Goal: Information Seeking & Learning: Learn about a topic

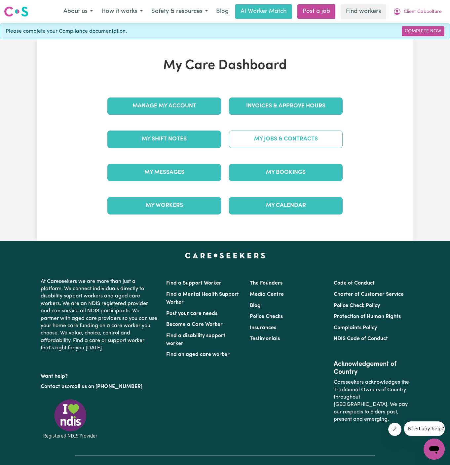
click at [270, 137] on link "My Jobs & Contracts" at bounding box center [286, 139] width 114 height 17
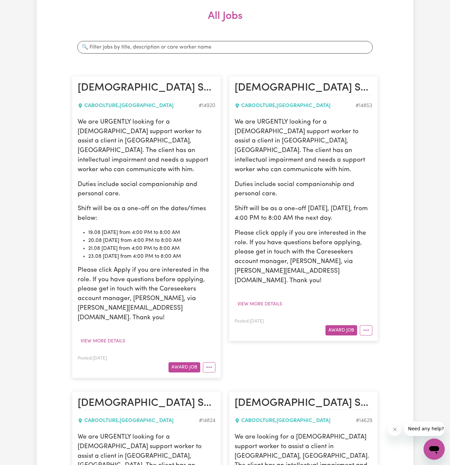
scroll to position [46, 0]
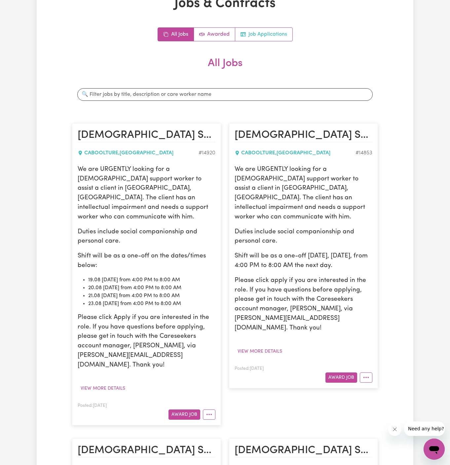
click at [267, 28] on link "Job Applications" at bounding box center [263, 34] width 57 height 13
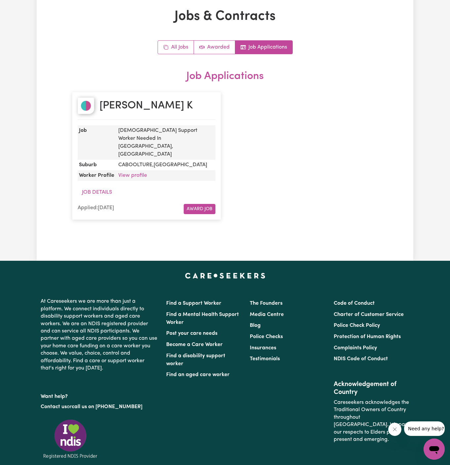
scroll to position [0, 0]
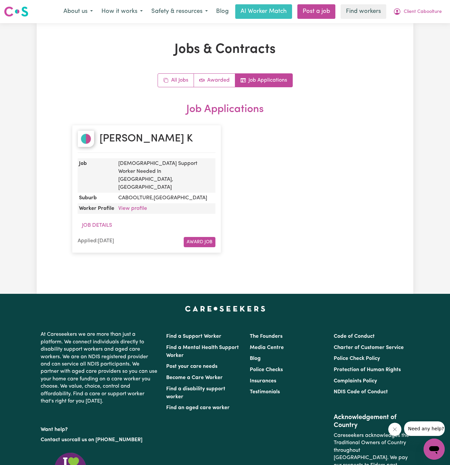
click at [301, 163] on div "Elver Cindy K Job Female Support Worker Needed In Caboolture, QLD Suburb CABOOL…" at bounding box center [225, 188] width 314 height 141
click at [423, 12] on span "Client Caboolture" at bounding box center [423, 11] width 38 height 7
click at [423, 23] on link "My Dashboard" at bounding box center [420, 26] width 52 height 13
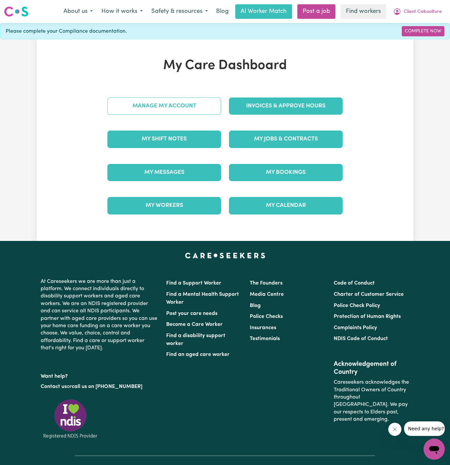
click at [180, 112] on link "Manage My Account" at bounding box center [164, 106] width 114 height 17
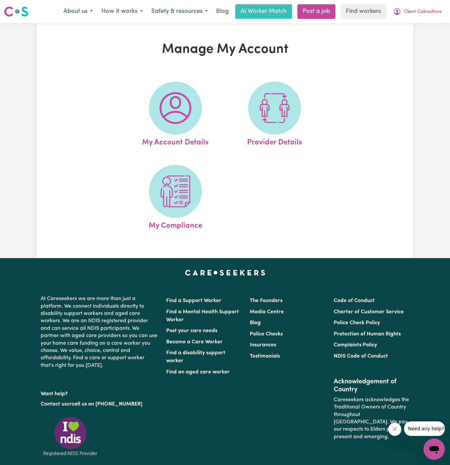
click at [180, 115] on img at bounding box center [176, 108] width 32 height 32
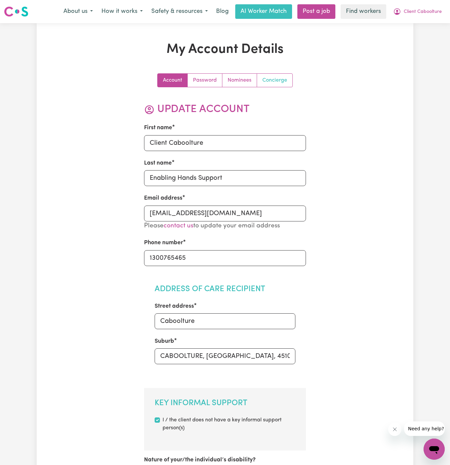
click at [282, 85] on link "Concierge" at bounding box center [274, 80] width 35 height 13
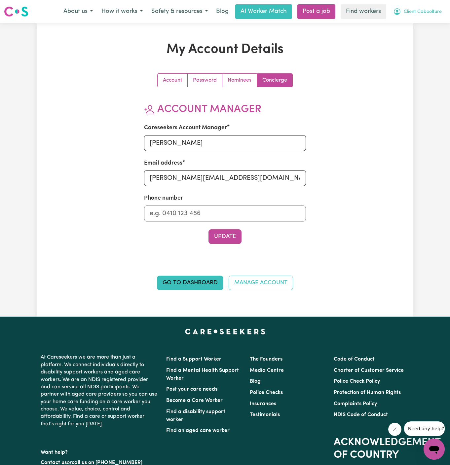
click at [421, 12] on span "Client Caboolture" at bounding box center [423, 11] width 38 height 7
click at [421, 30] on link "My Dashboard" at bounding box center [420, 26] width 52 height 13
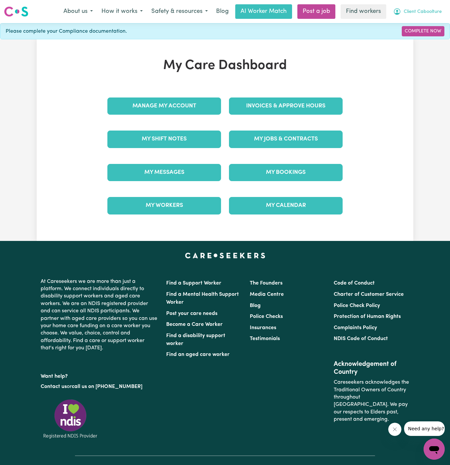
click at [423, 14] on span "Client Caboolture" at bounding box center [423, 11] width 38 height 7
click at [423, 41] on link "Logout" at bounding box center [420, 38] width 52 height 13
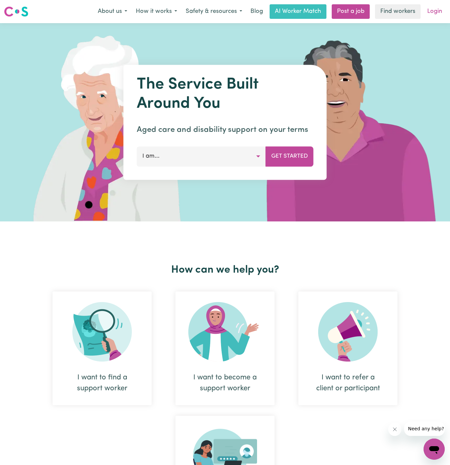
click at [434, 14] on link "Login" at bounding box center [435, 11] width 23 height 15
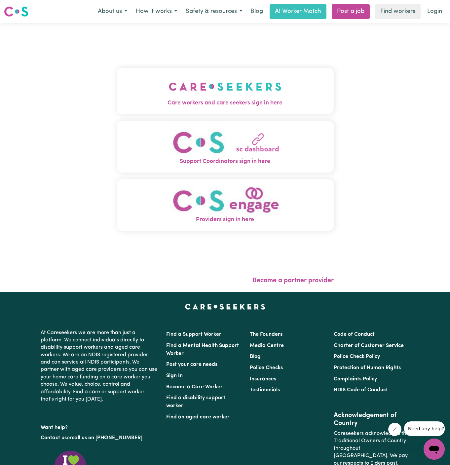
click at [215, 104] on span "Care workers and care seekers sign in here" at bounding box center [225, 103] width 217 height 9
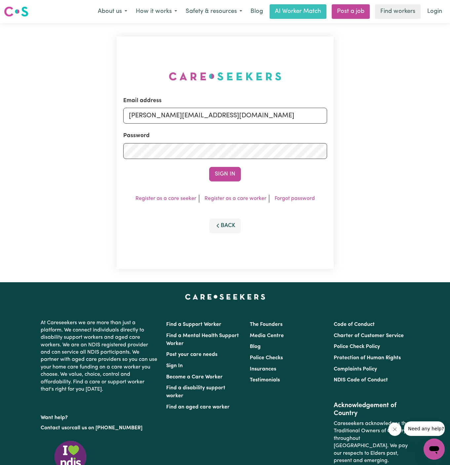
click at [243, 125] on form "Email address dyan@careseekers.com.au Password Sign In" at bounding box center [225, 139] width 204 height 85
click at [240, 123] on input "dyan@careseekers.com.au" at bounding box center [225, 116] width 204 height 16
drag, startPoint x: 164, startPoint y: 115, endPoint x: 315, endPoint y: 121, distance: 151.2
click at [315, 121] on input "superuser~BrendanEppingHCK@careseekers.com.au" at bounding box center [225, 116] width 204 height 16
type input "superuser~ShehranCF@careseekers.com.au"
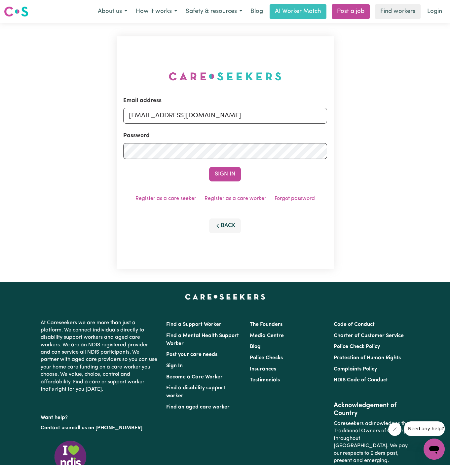
click at [209, 167] on button "Sign In" at bounding box center [225, 174] width 32 height 15
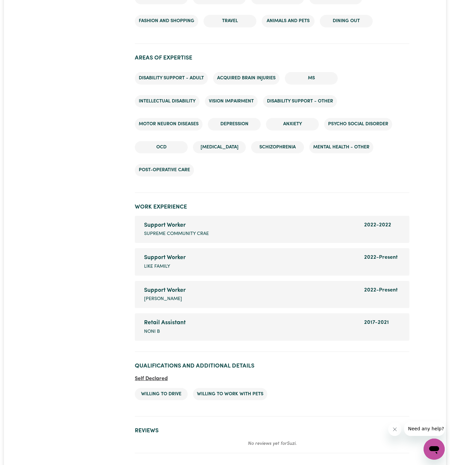
scroll to position [1197, 0]
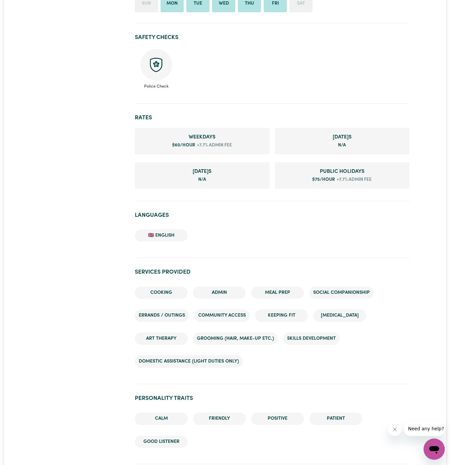
scroll to position [368, 0]
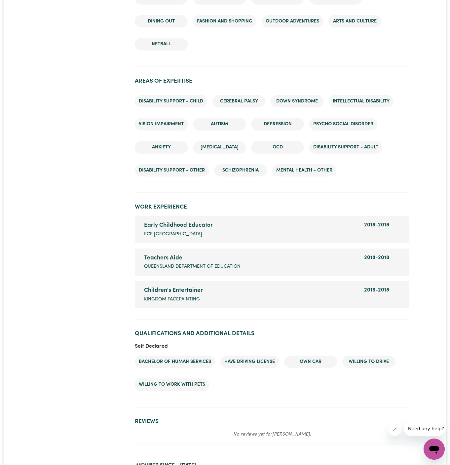
scroll to position [784, 0]
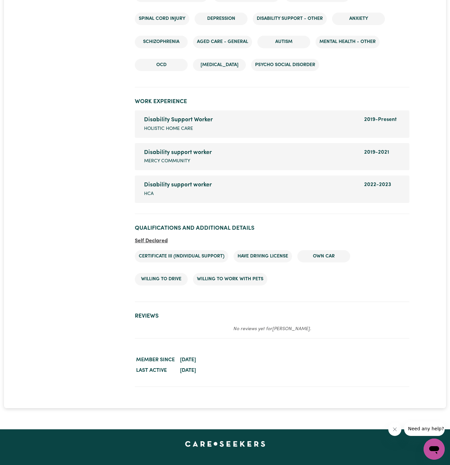
scroll to position [988, 0]
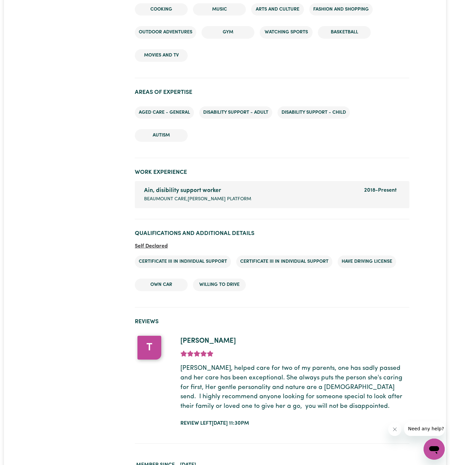
scroll to position [784, 0]
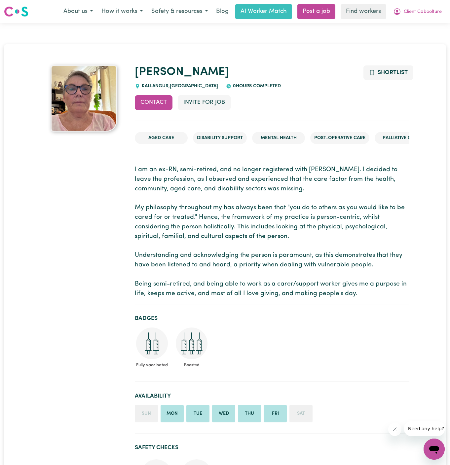
click at [155, 89] on div "KALLANGUR , Queensland" at bounding box center [176, 86] width 83 height 7
copy span "KALLANGUR"
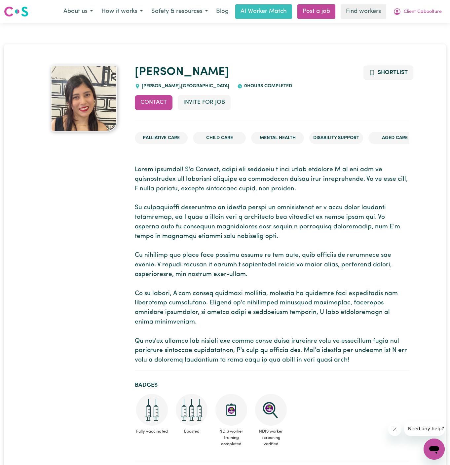
click at [150, 258] on p at bounding box center [272, 265] width 275 height 200
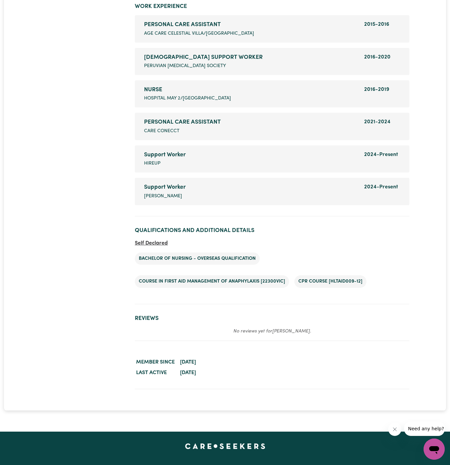
scroll to position [1168, 0]
